Goal: Information Seeking & Learning: Find specific page/section

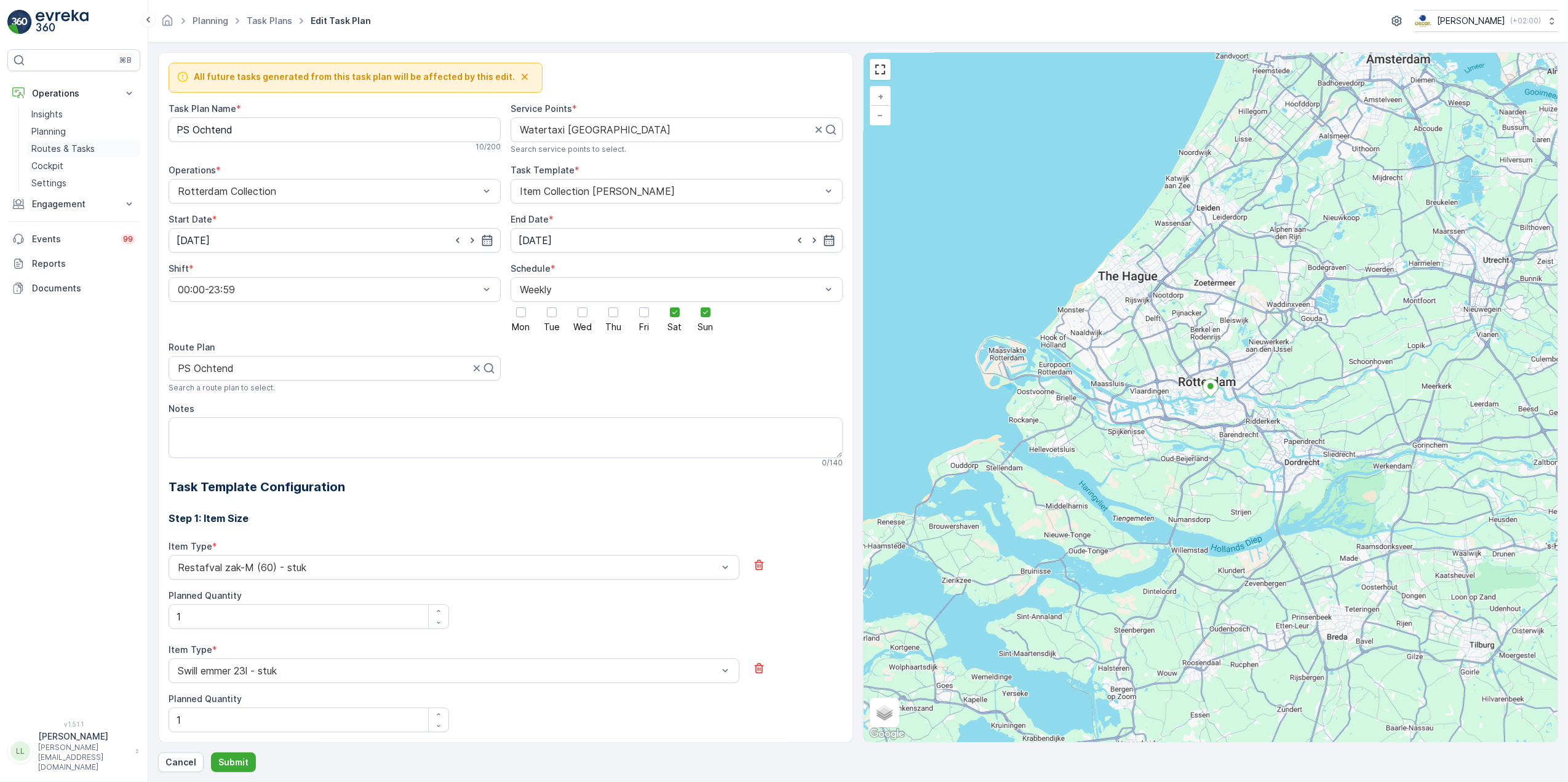
click at [65, 146] on p "Routes & Tasks" at bounding box center [63, 148] width 63 height 12
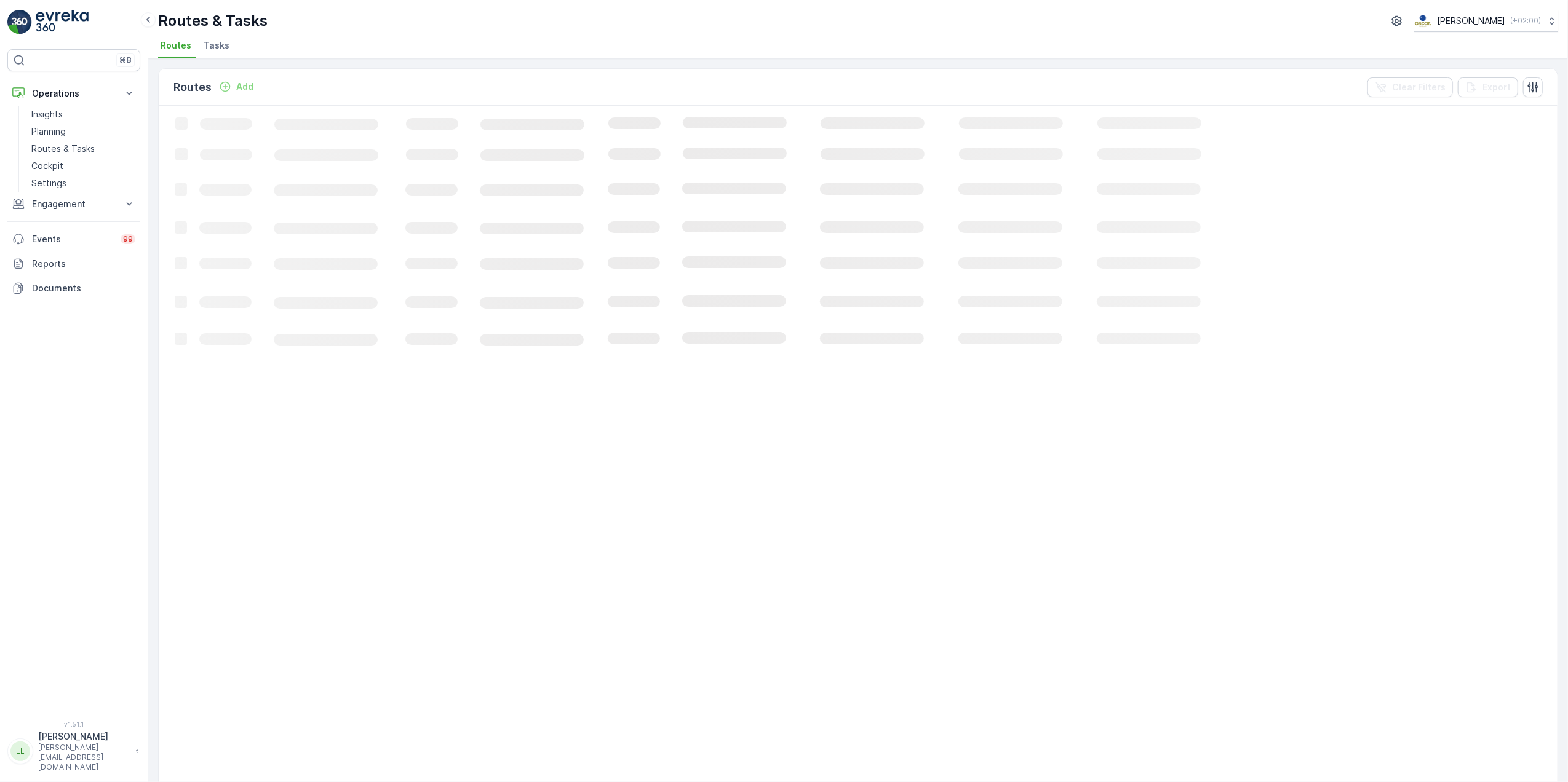
click at [210, 45] on span "Tasks" at bounding box center [216, 45] width 26 height 12
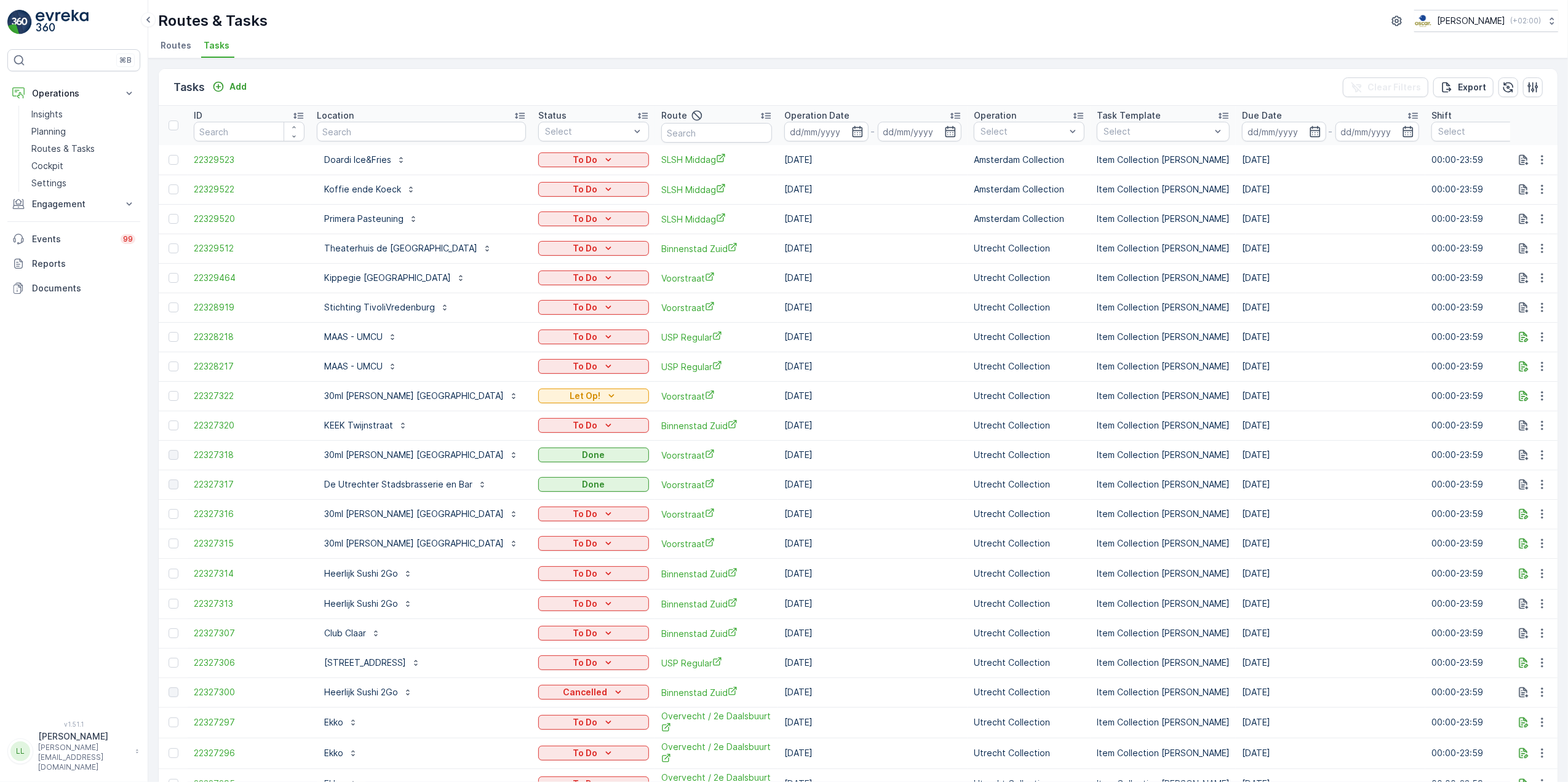
click at [383, 132] on input "text" at bounding box center [421, 131] width 209 height 20
type input "hilt"
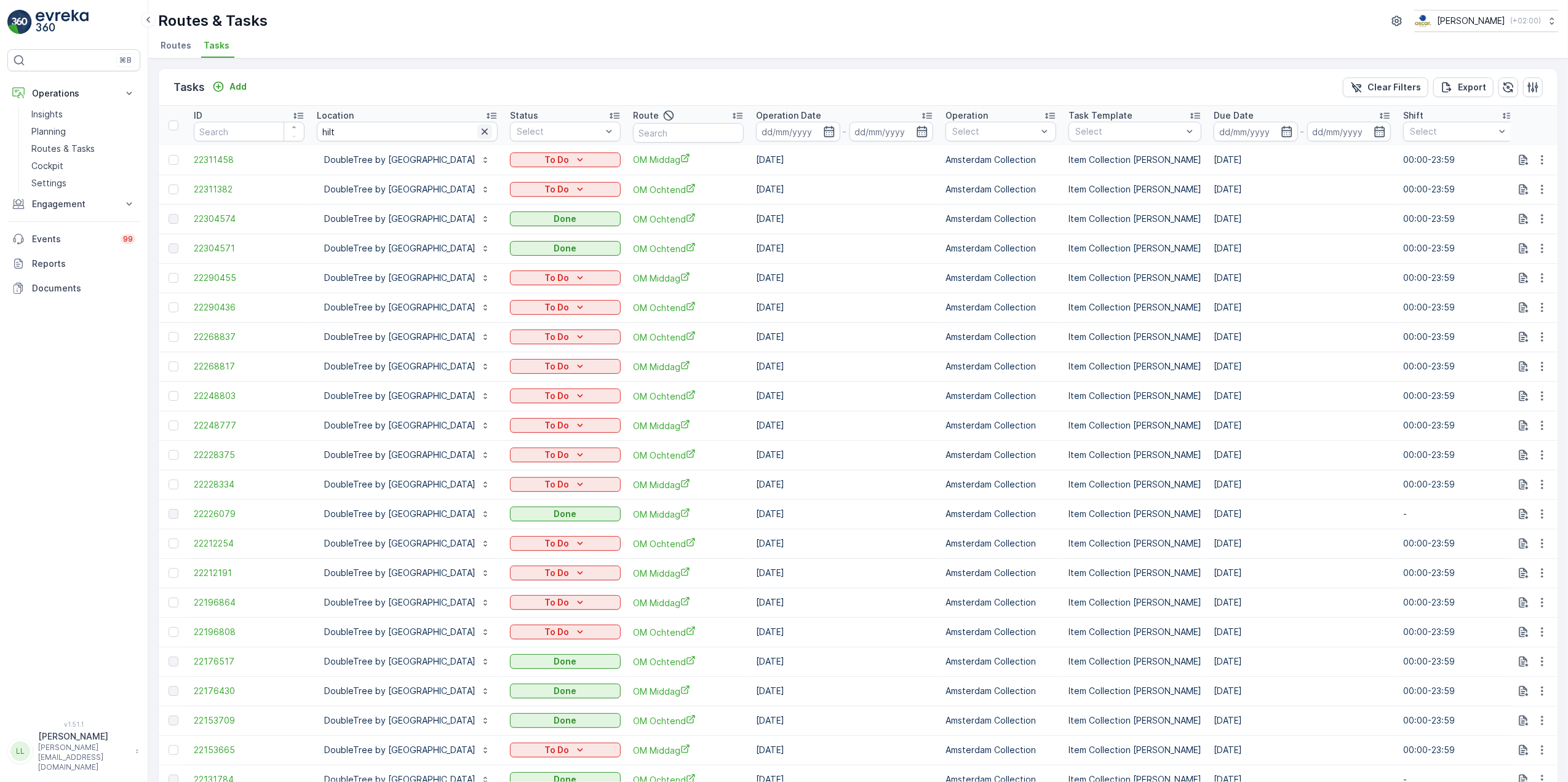
click at [491, 132] on icon "button" at bounding box center [484, 131] width 12 height 12
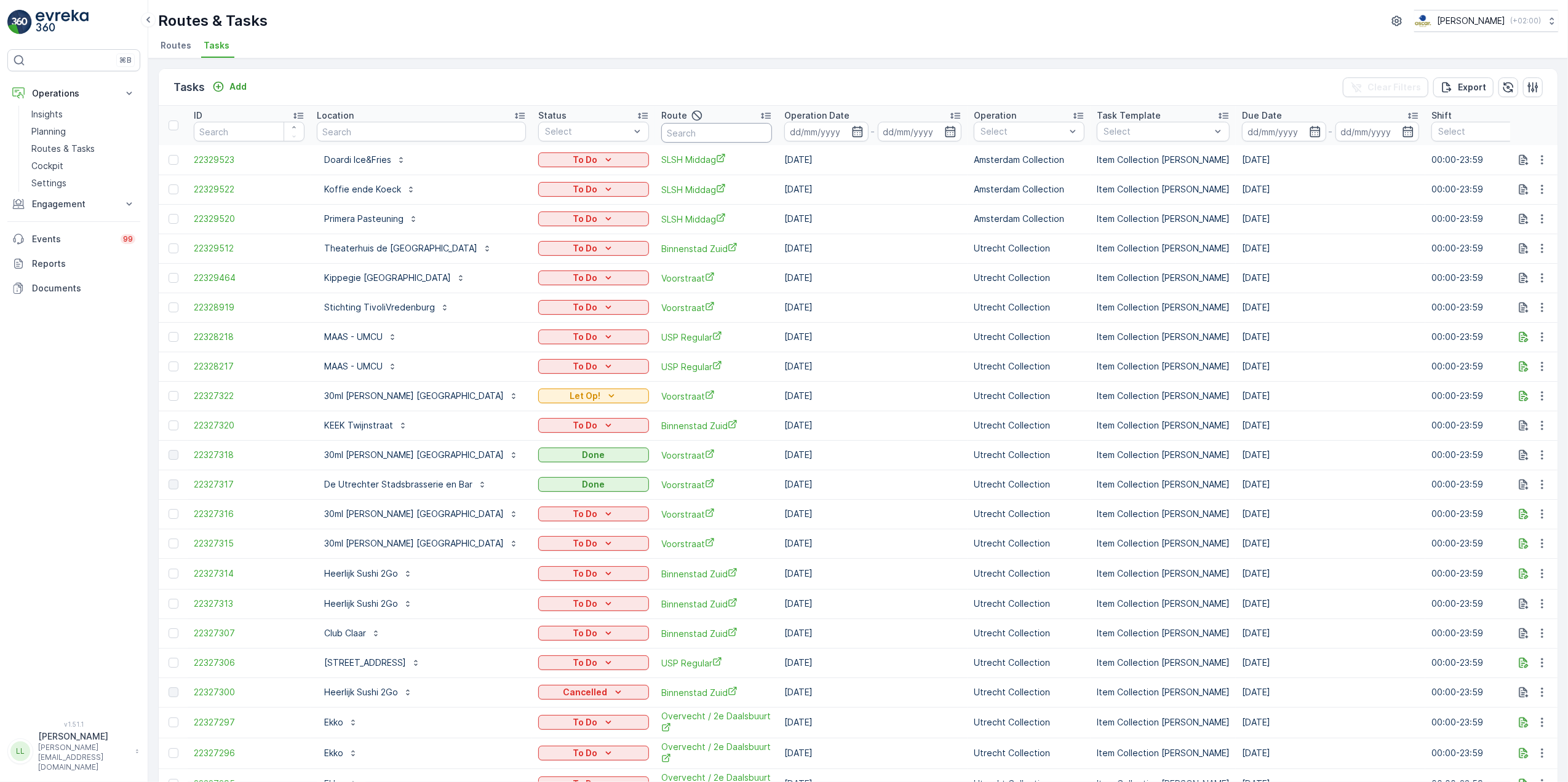
click at [685, 136] on input "text" at bounding box center [717, 132] width 111 height 20
type input "om"
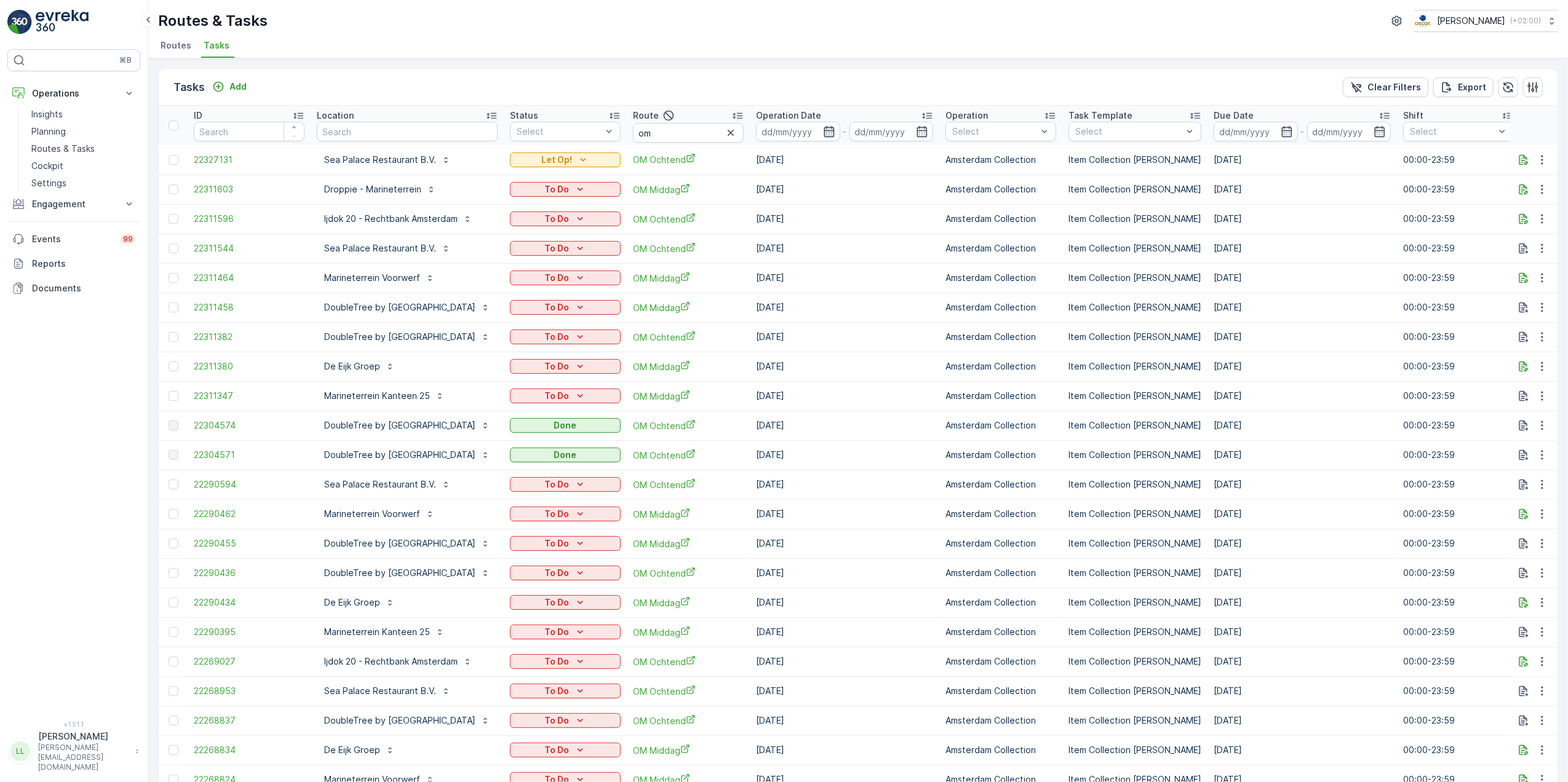
click at [835, 132] on icon "button" at bounding box center [828, 131] width 12 height 12
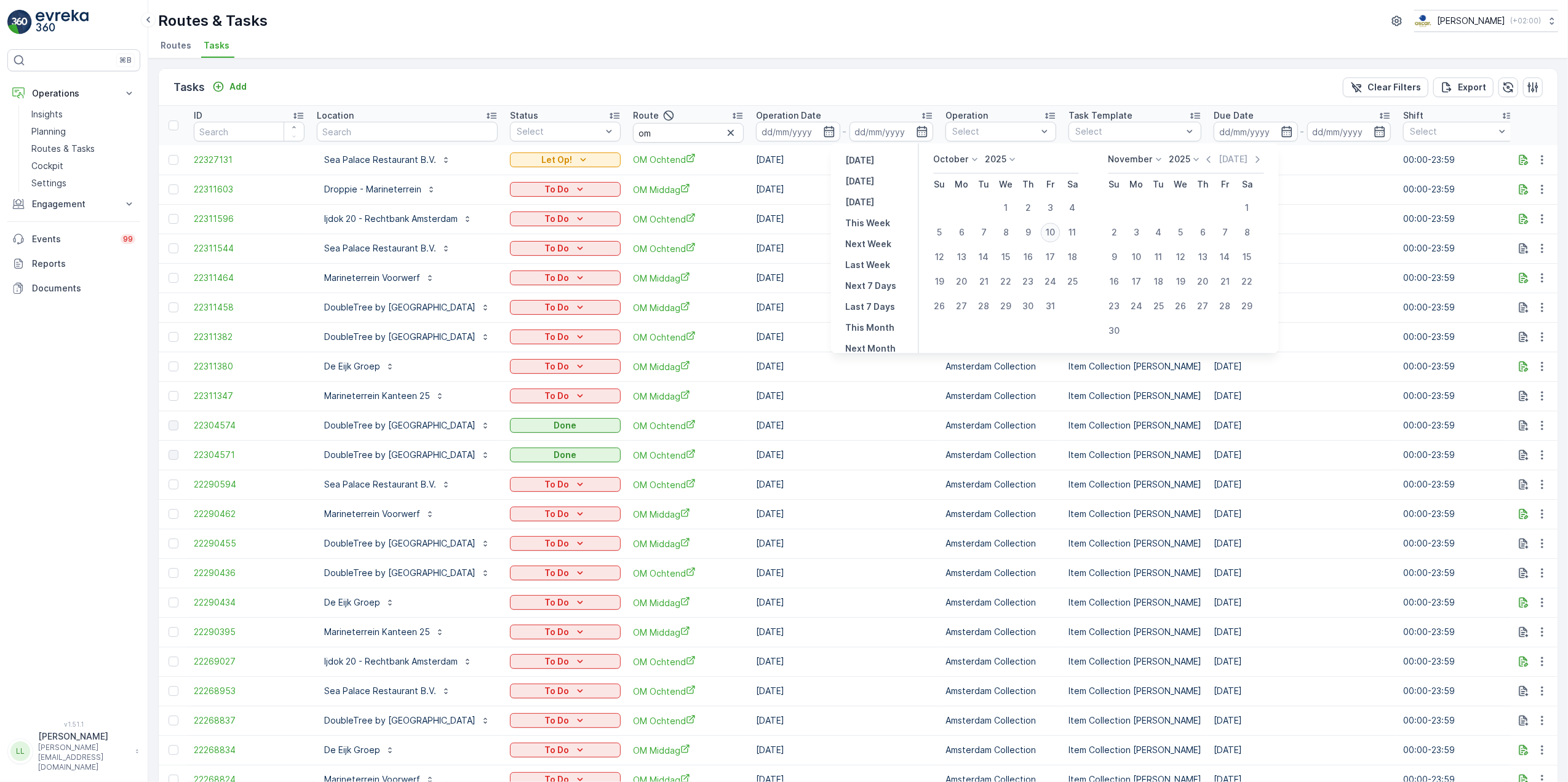
click at [1056, 230] on div "10" at bounding box center [1050, 232] width 20 height 20
type input "[DATE]"
click at [1056, 230] on div "10" at bounding box center [1050, 232] width 20 height 20
type input "[DATE]"
click at [1056, 230] on div "10" at bounding box center [1050, 232] width 20 height 20
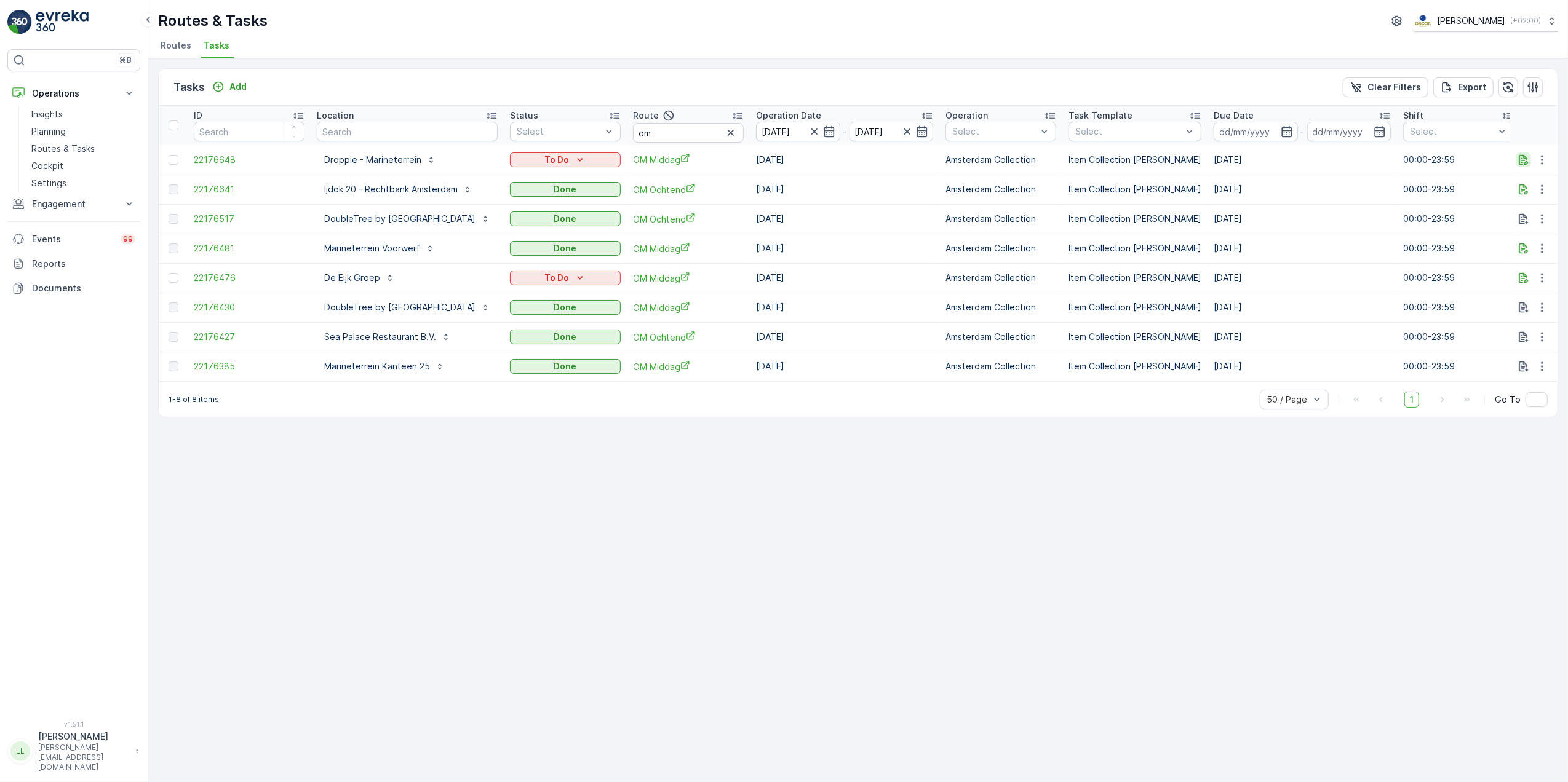
click at [1521, 164] on icon "button" at bounding box center [1523, 159] width 12 height 12
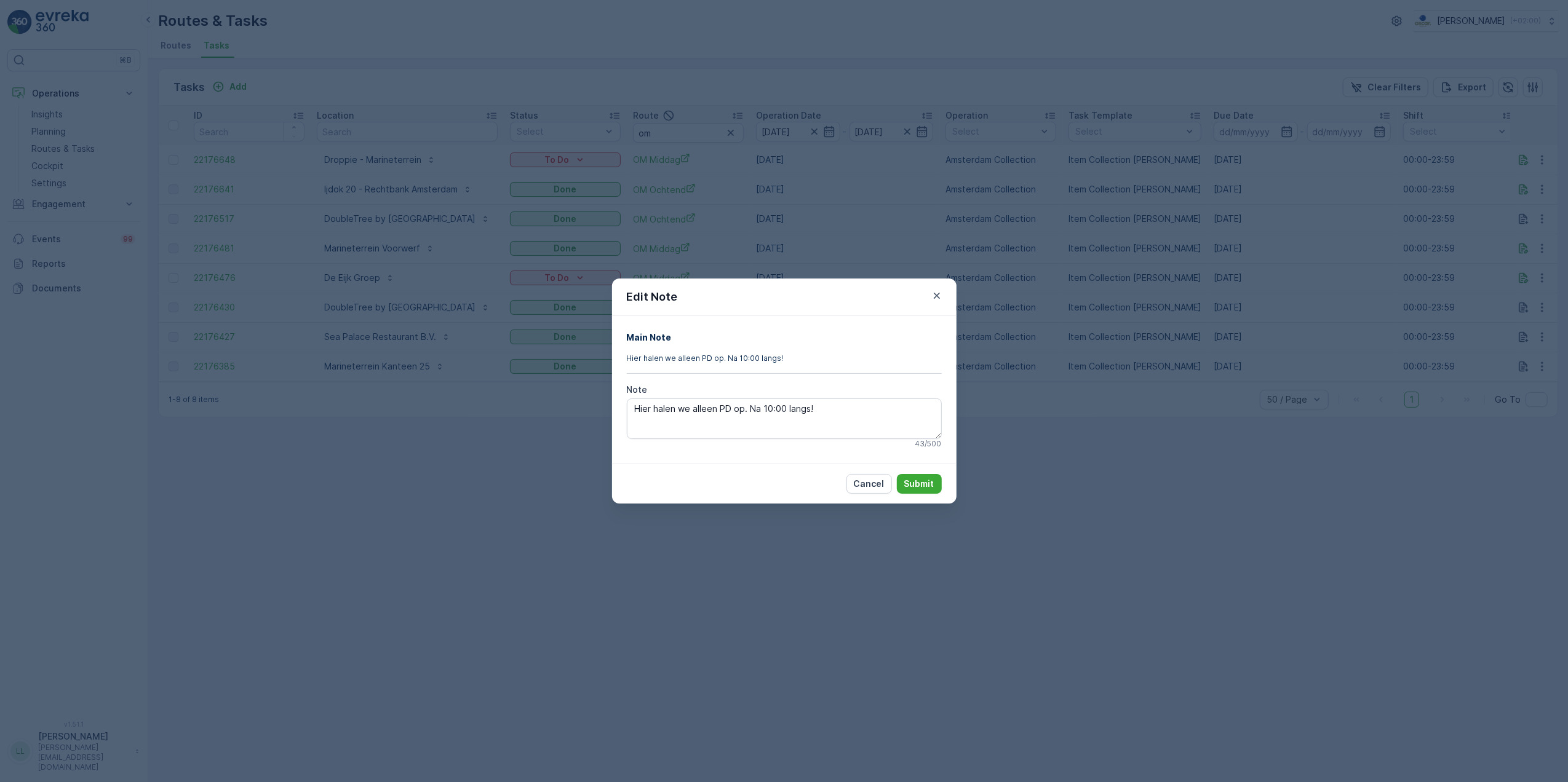
click at [1101, 353] on div "Edit Note Main Note Hier halen we alleen PD op. Na 10:00 langs! Note Hier halen…" at bounding box center [784, 391] width 1568 height 782
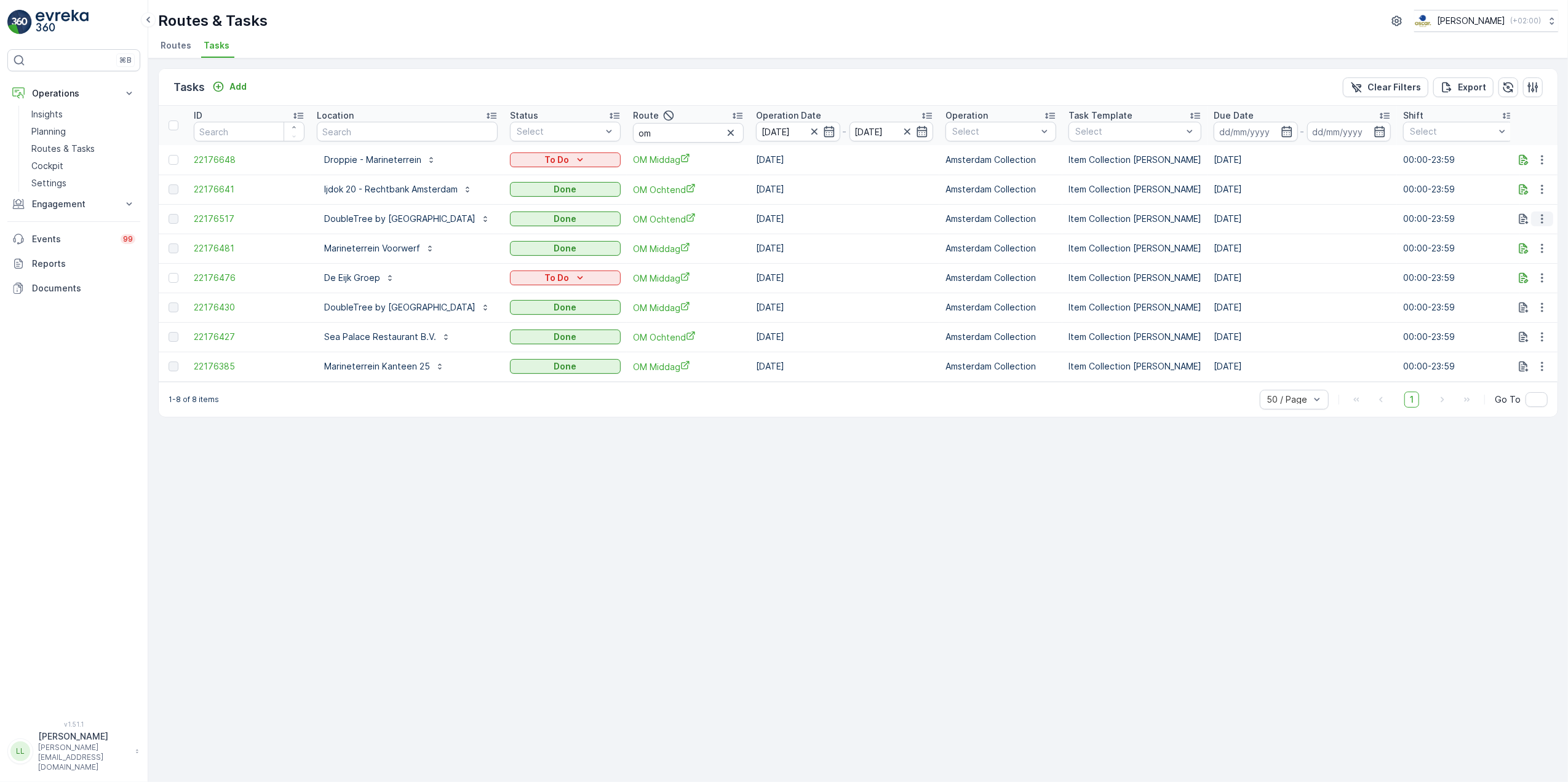
click at [1540, 224] on icon "button" at bounding box center [1542, 219] width 12 height 12
click at [1464, 224] on td "00:00-23:59" at bounding box center [1458, 219] width 123 height 29
click at [65, 131] on p "Planning" at bounding box center [49, 131] width 35 height 12
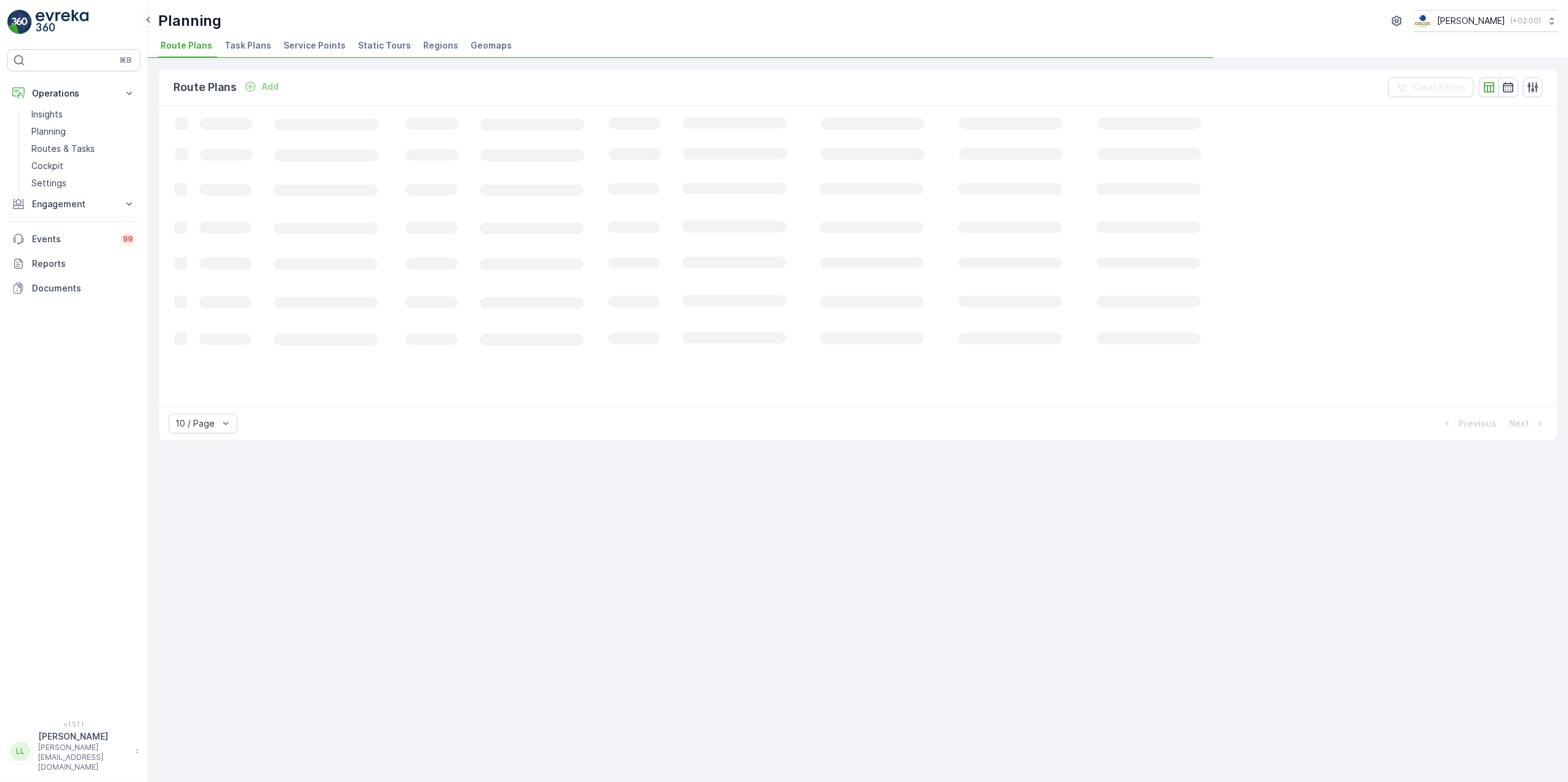
click at [244, 36] on div "Planning [PERSON_NAME] ( +02:00 ) Route Plans Task Plans Service Points Static …" at bounding box center [858, 29] width 1420 height 58
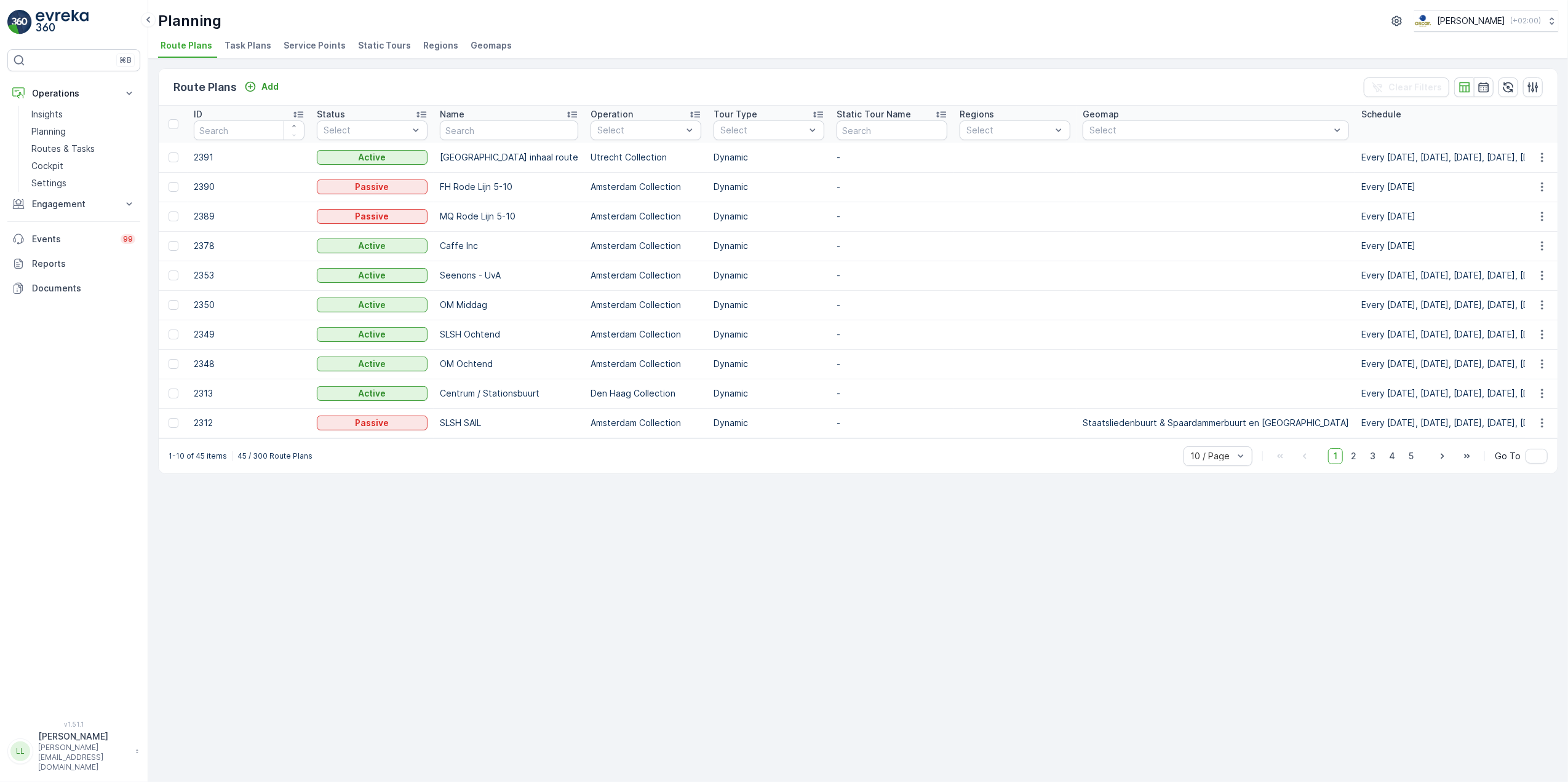
click at [252, 42] on span "Task Plans" at bounding box center [248, 45] width 47 height 12
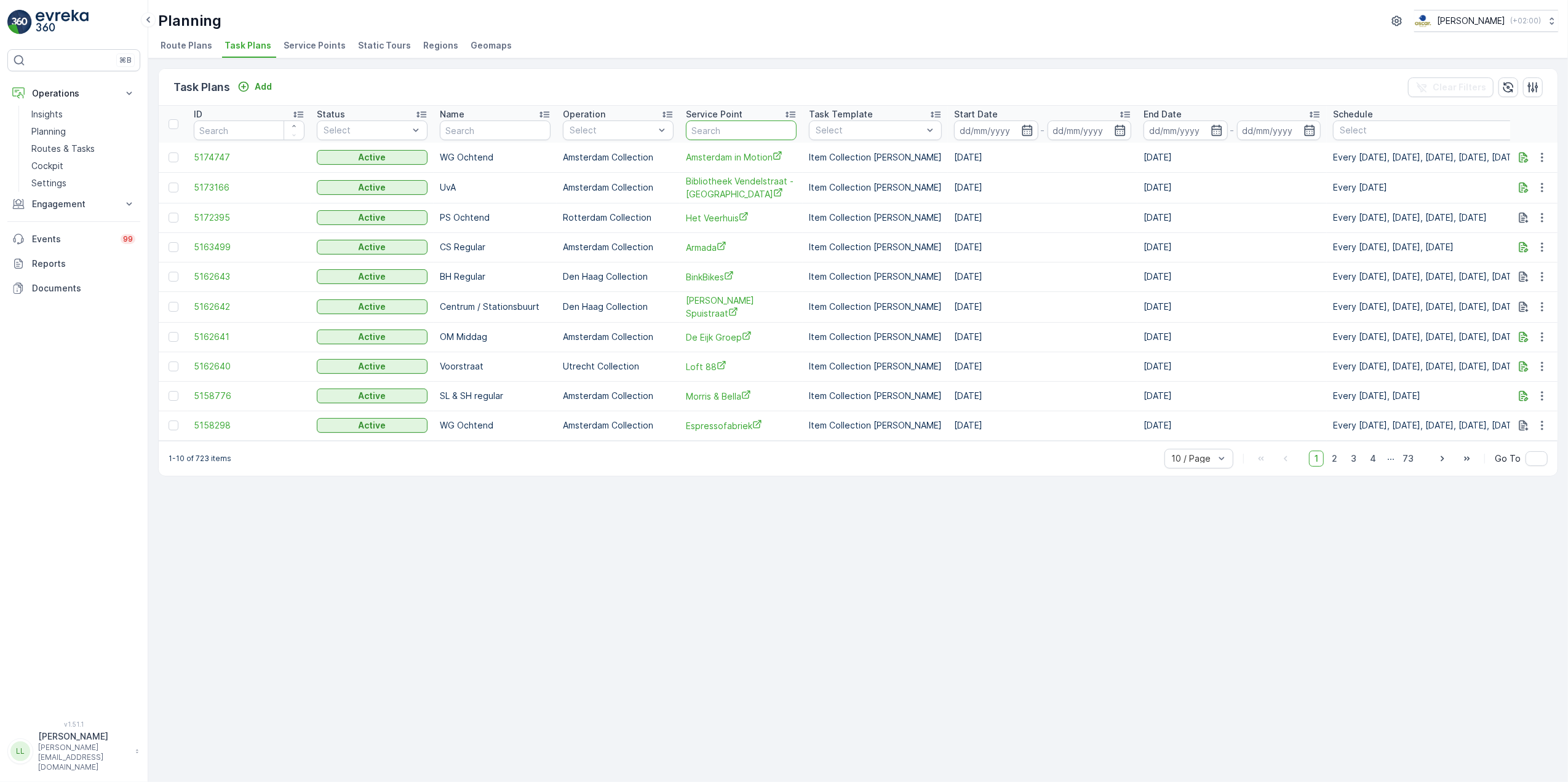
click at [749, 131] on input "text" at bounding box center [741, 130] width 111 height 20
click at [504, 127] on input "text" at bounding box center [495, 130] width 111 height 20
click at [722, 132] on input "text" at bounding box center [741, 130] width 111 height 20
type input "hilt"
